Goal: Information Seeking & Learning: Understand process/instructions

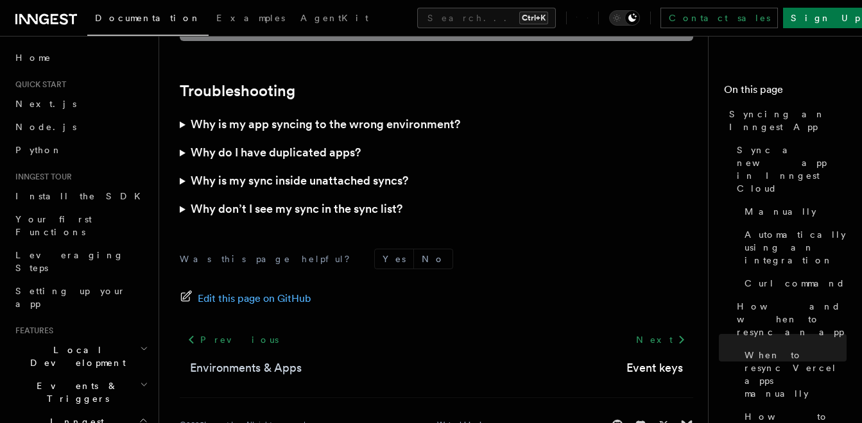
scroll to position [3837, 0]
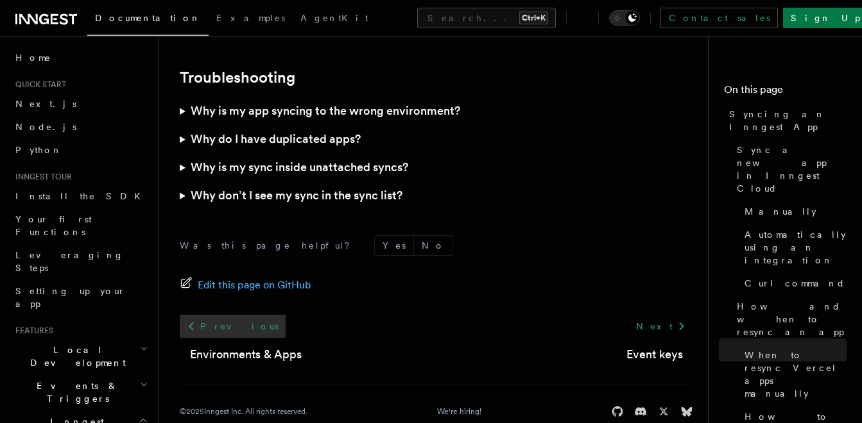
click at [205, 315] on link "Previous" at bounding box center [233, 326] width 106 height 23
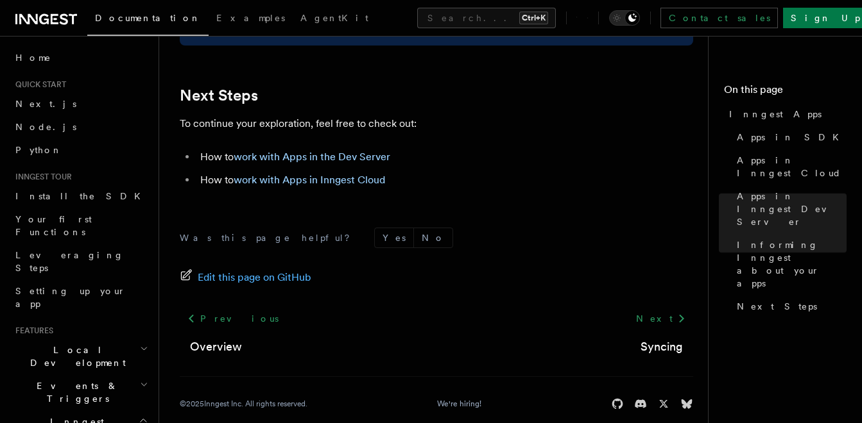
scroll to position [2227, 0]
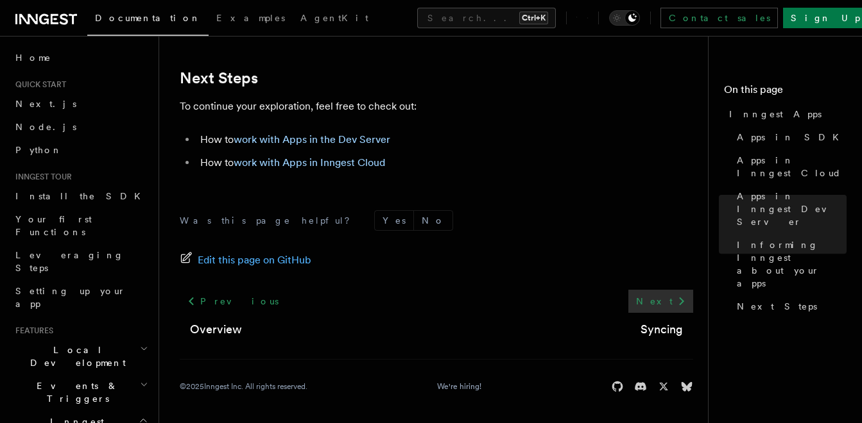
click at [679, 298] on icon at bounding box center [681, 301] width 15 height 15
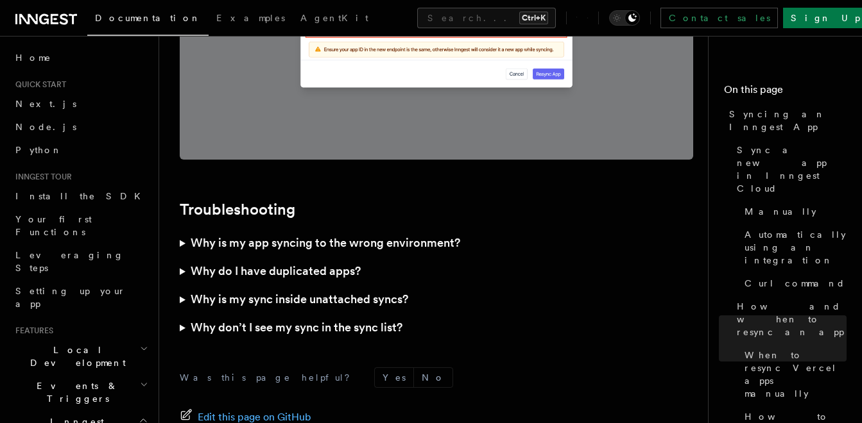
scroll to position [3837, 0]
